Goal: Transaction & Acquisition: Obtain resource

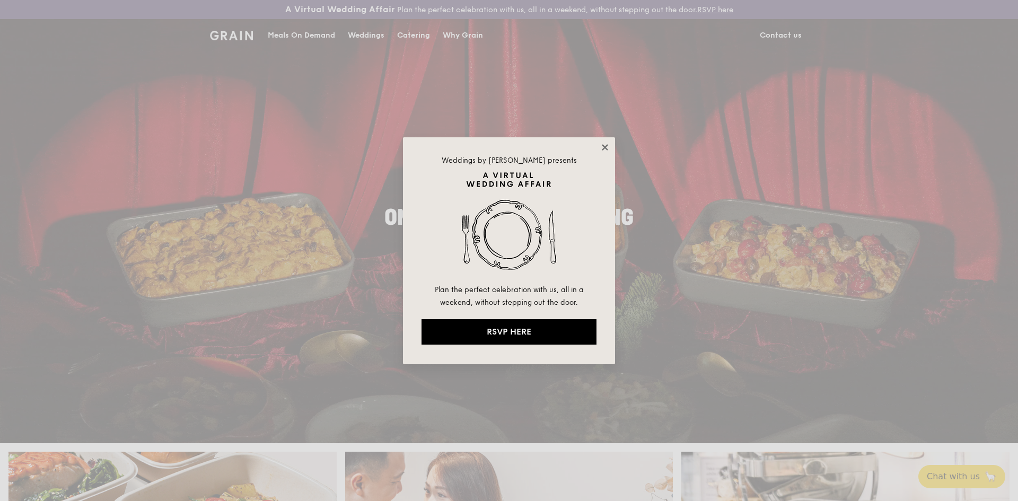
click at [601, 148] on icon at bounding box center [605, 148] width 10 height 10
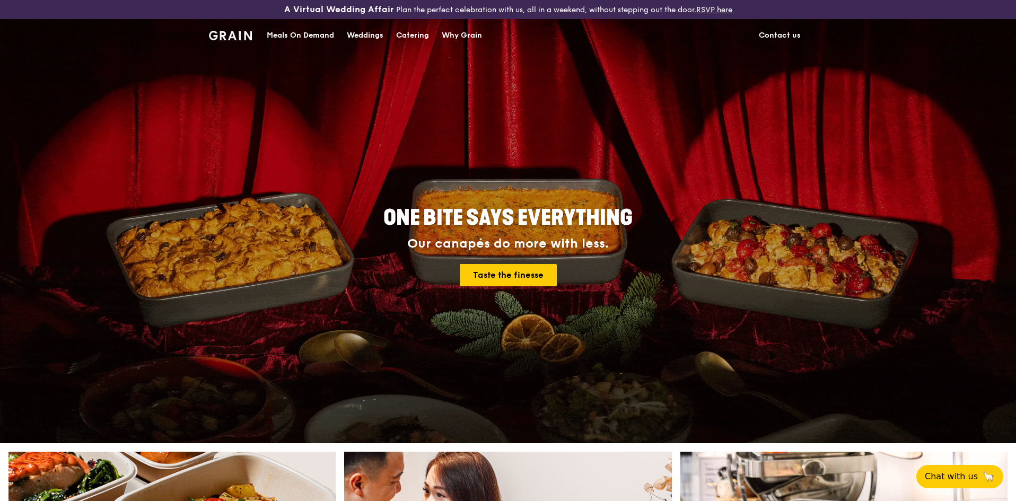
click at [425, 39] on div "Catering" at bounding box center [412, 36] width 33 height 32
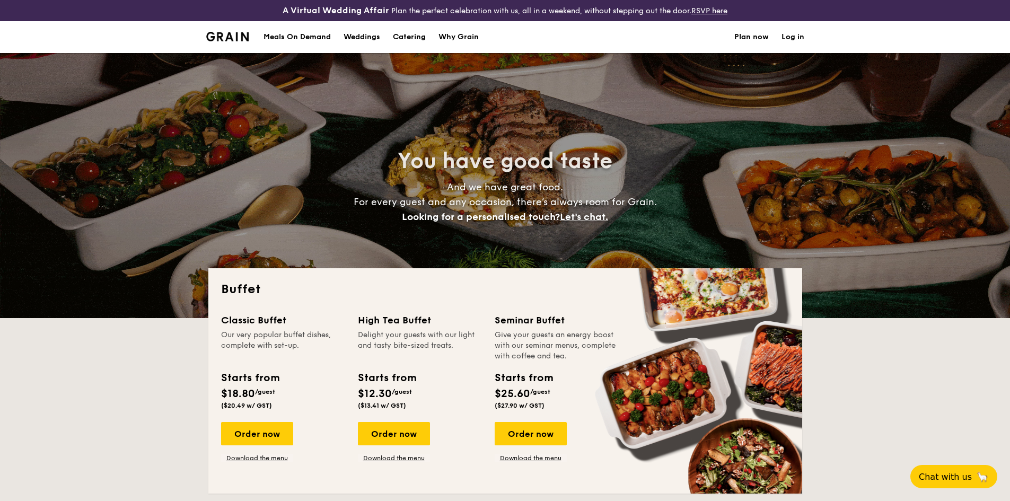
select select
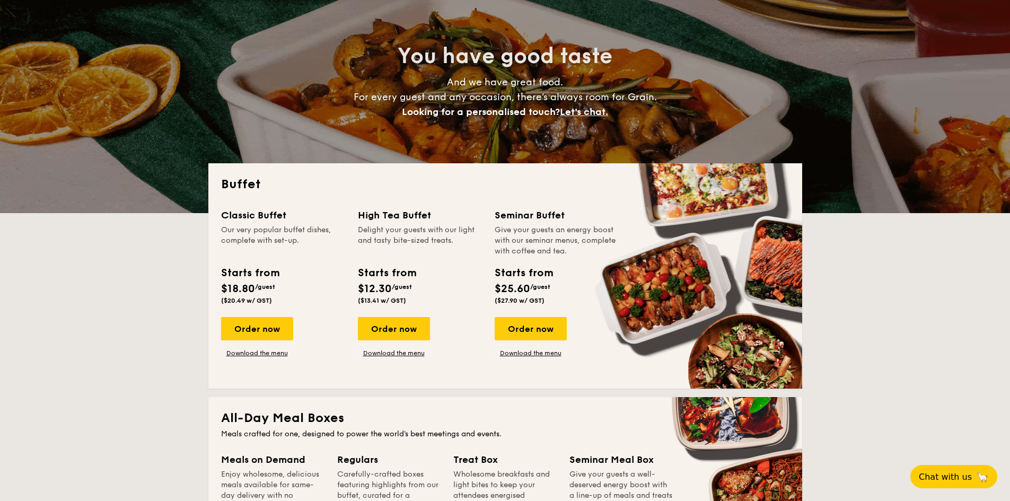
scroll to position [106, 0]
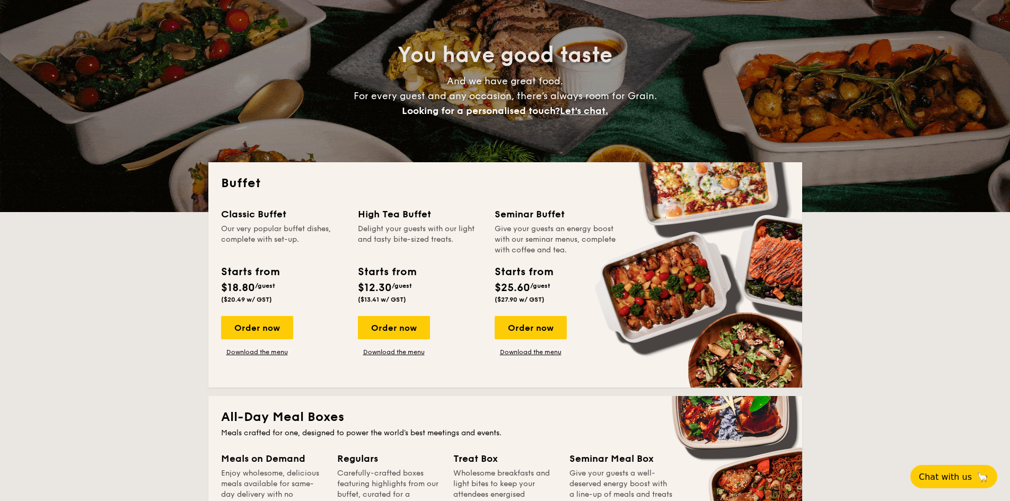
drag, startPoint x: 285, startPoint y: 284, endPoint x: 288, endPoint y: 295, distance: 10.9
click at [288, 295] on div "Starts from $18.80 /guest ($20.49 w/ GST)" at bounding box center [283, 285] width 133 height 43
drag, startPoint x: 440, startPoint y: 277, endPoint x: 449, endPoint y: 296, distance: 20.9
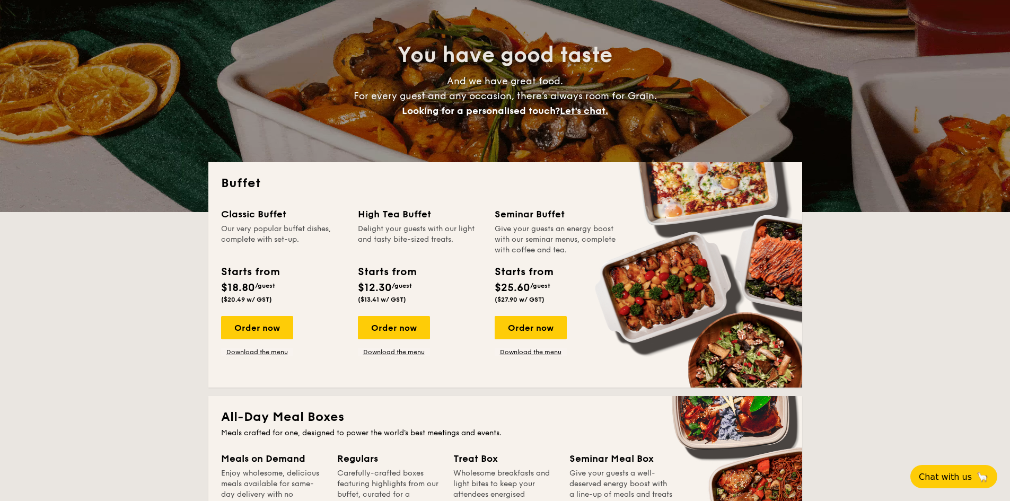
click at [449, 296] on div "Starts from $12.30 /guest ($13.41 w/ GST)" at bounding box center [420, 285] width 133 height 43
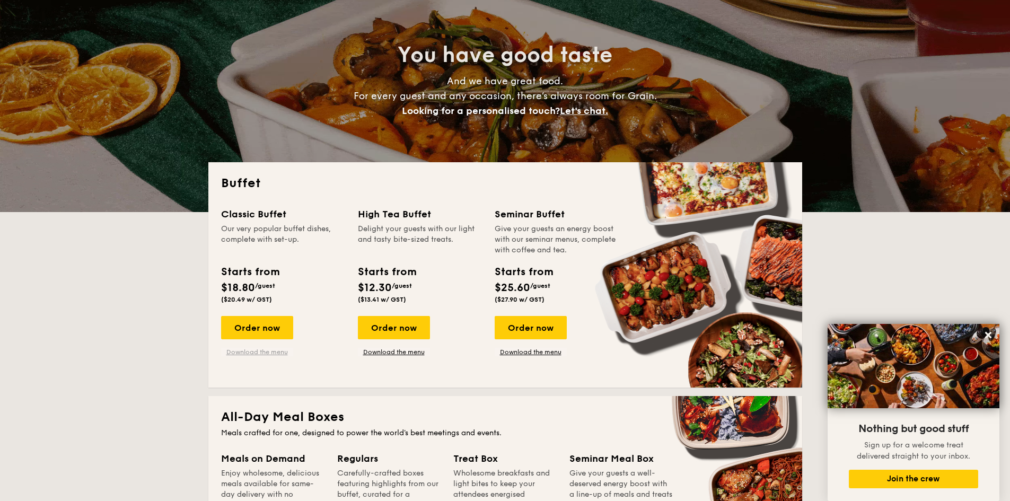
click at [270, 351] on link "Download the menu" at bounding box center [257, 352] width 72 height 8
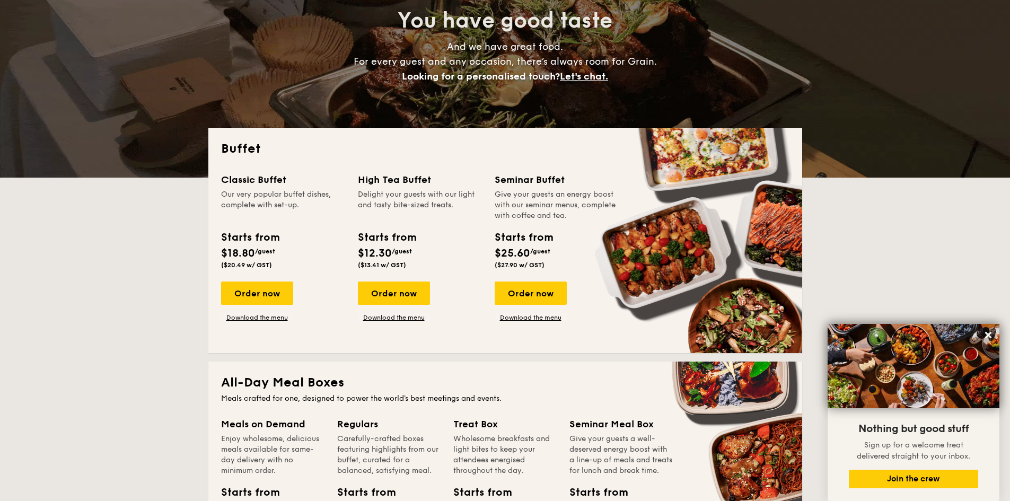
scroll to position [159, 0]
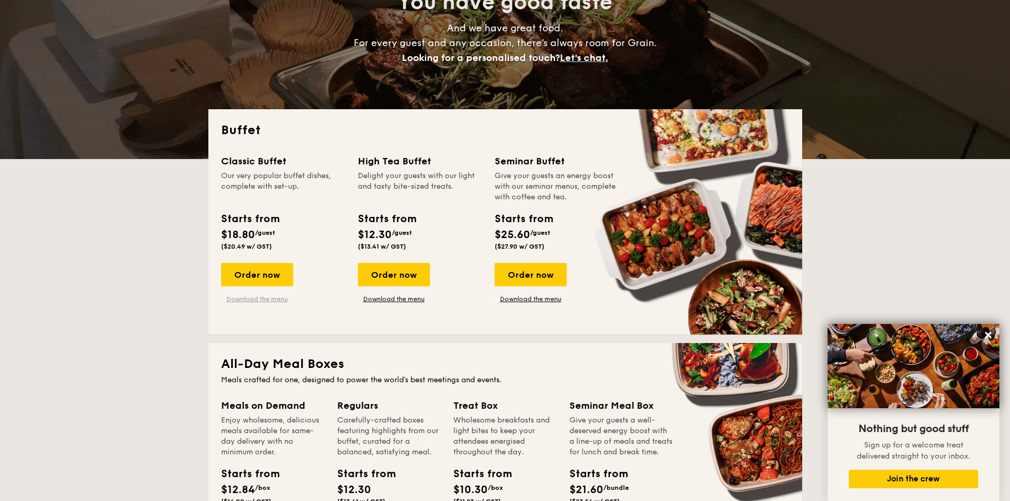
click at [278, 298] on link "Download the menu" at bounding box center [257, 299] width 72 height 8
